Goal: Task Accomplishment & Management: Manage account settings

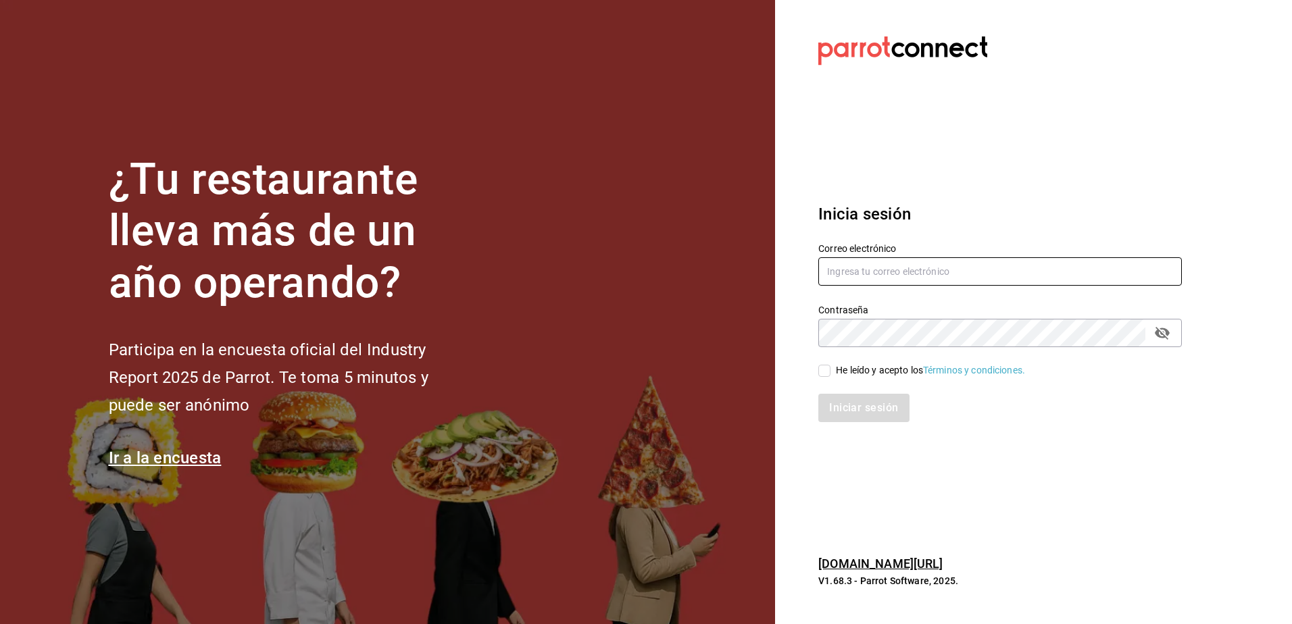
type input "[EMAIL_ADDRESS][DOMAIN_NAME]"
click at [834, 363] on span "He leído y acepto los Términos y condiciones." at bounding box center [927, 370] width 195 height 14
click at [830, 365] on input "He leído y acepto los Términos y condiciones." at bounding box center [824, 371] width 12 height 12
checkbox input "true"
click at [846, 399] on button "Iniciar sesión" at bounding box center [864, 408] width 92 height 28
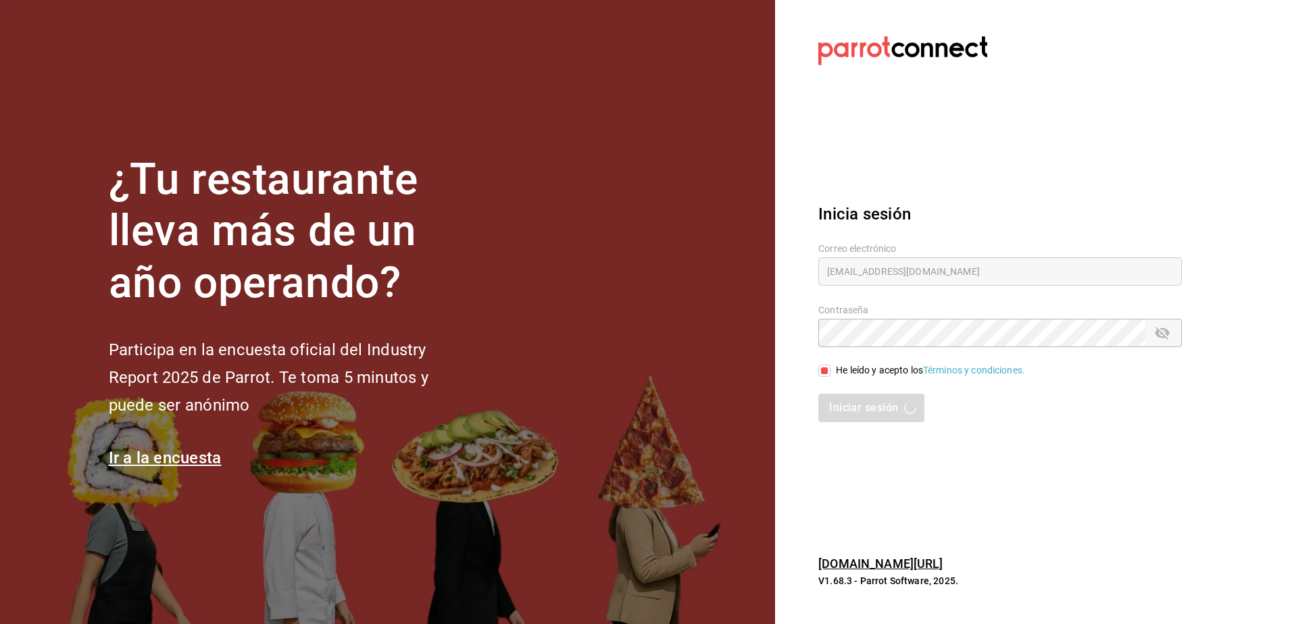
click at [1217, 449] on div "¿Tu restaurante lleva más de un año operando? Participa en la encuesta oficial …" at bounding box center [646, 312] width 1292 height 624
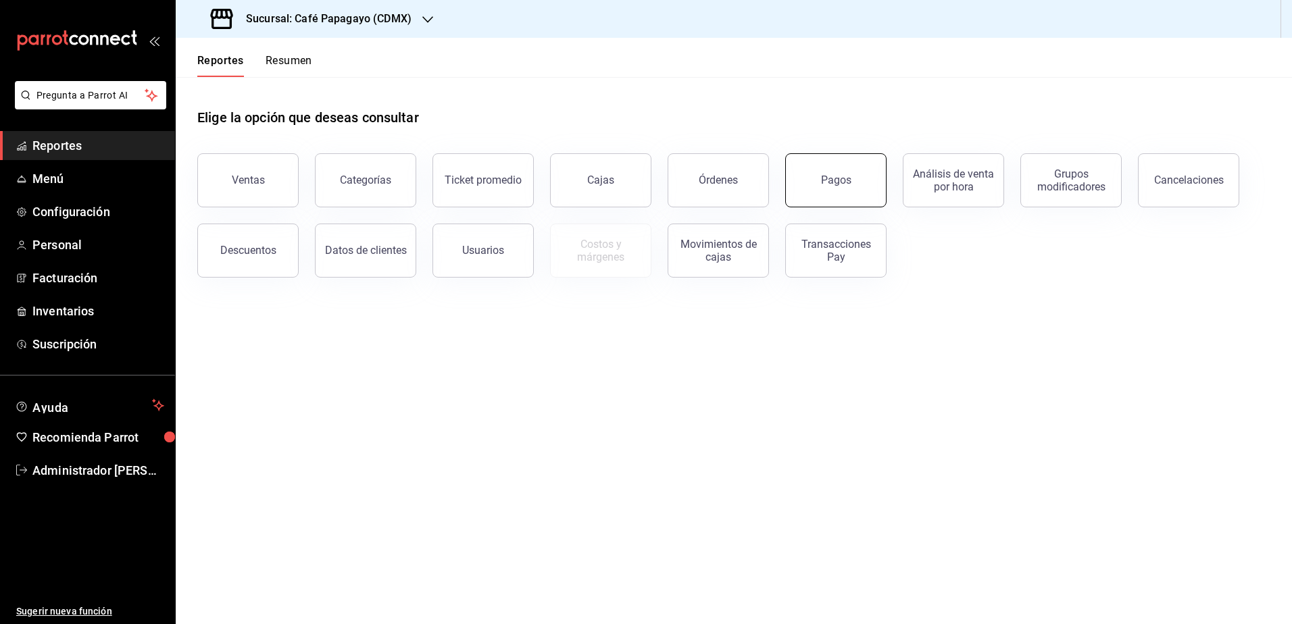
click at [829, 172] on button "Pagos" at bounding box center [835, 180] width 101 height 54
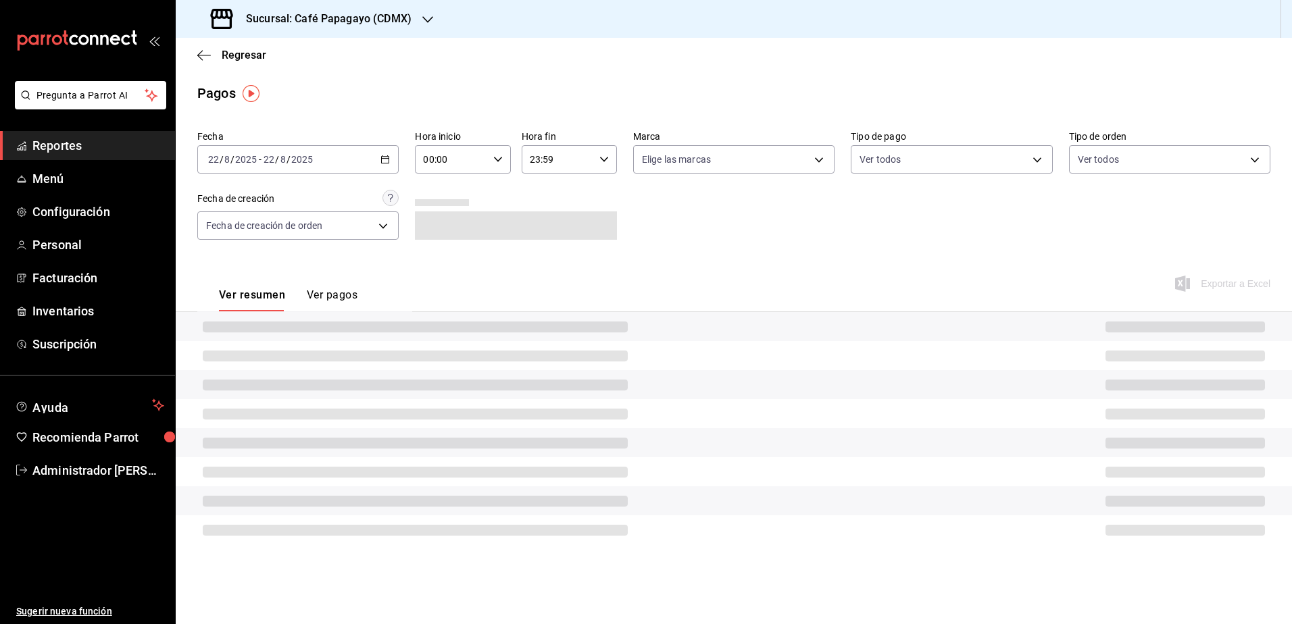
click at [372, 145] on div "Fecha 2025-08-22 22 / 8 / 2025 - 2025-08-22 22 / 8 / 2025" at bounding box center [297, 151] width 201 height 43
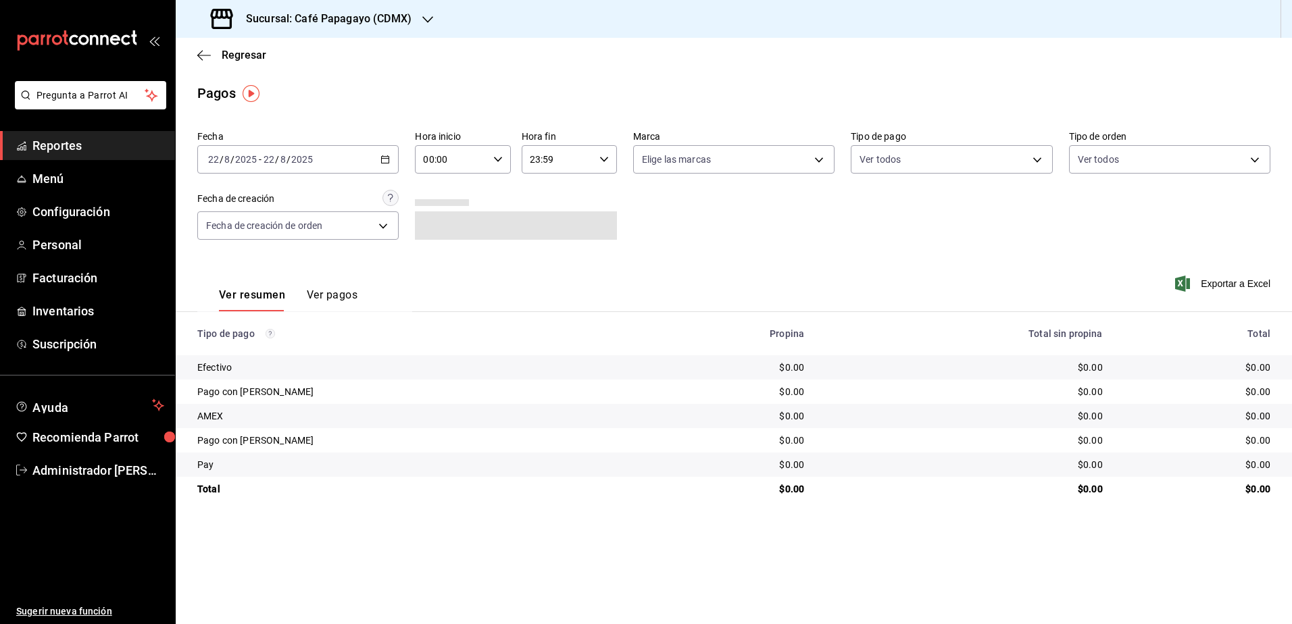
click at [360, 161] on div "2025-08-22 22 / 8 / 2025 - 2025-08-22 22 / 8 / 2025" at bounding box center [297, 159] width 201 height 28
click at [242, 347] on span "Rango de fechas" at bounding box center [261, 352] width 105 height 14
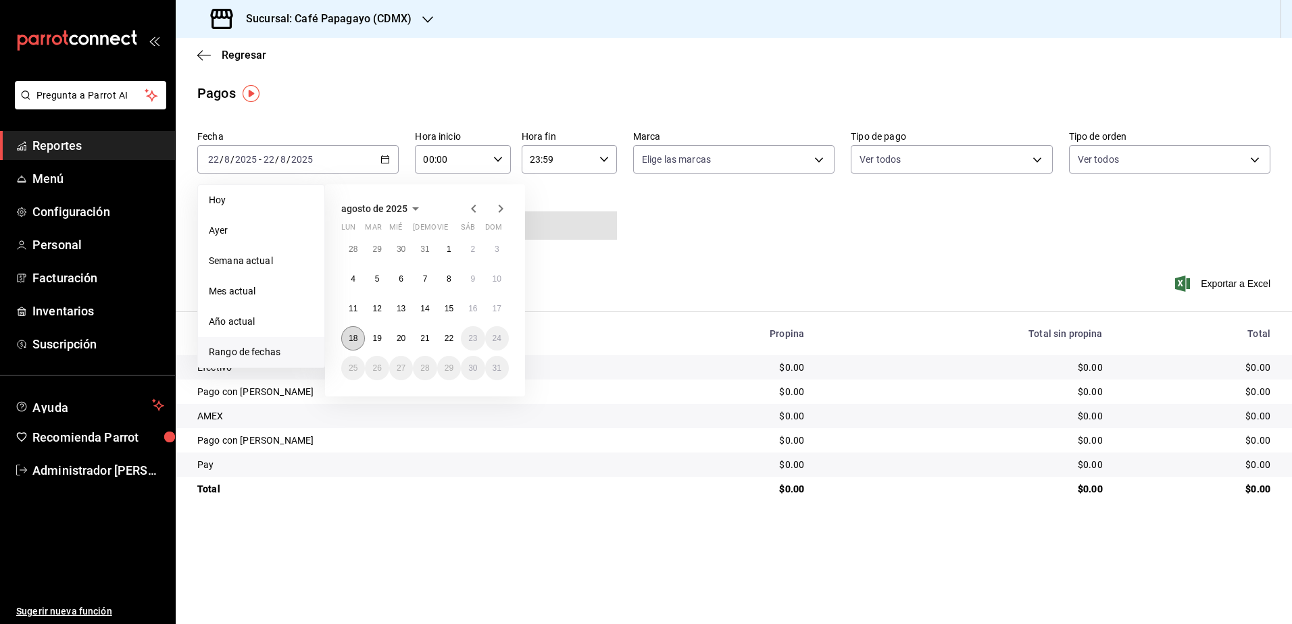
drag, startPoint x: 349, startPoint y: 335, endPoint x: 404, endPoint y: 334, distance: 55.4
click at [349, 336] on abbr "18" at bounding box center [353, 338] width 9 height 9
click at [447, 330] on button "22" at bounding box center [449, 338] width 24 height 24
click at [356, 334] on abbr "18" at bounding box center [353, 338] width 9 height 9
